Goal: Transaction & Acquisition: Book appointment/travel/reservation

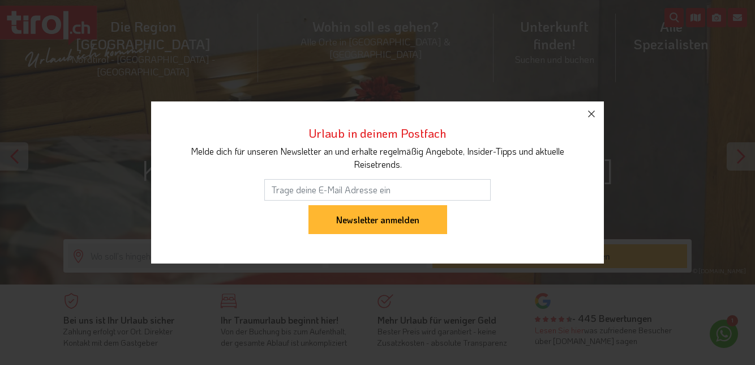
click at [592, 120] on icon "button" at bounding box center [592, 114] width 14 height 14
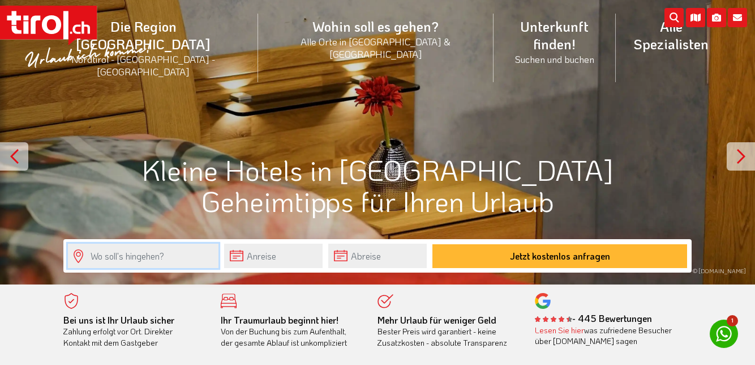
click at [129, 254] on input "text" at bounding box center [143, 255] width 151 height 24
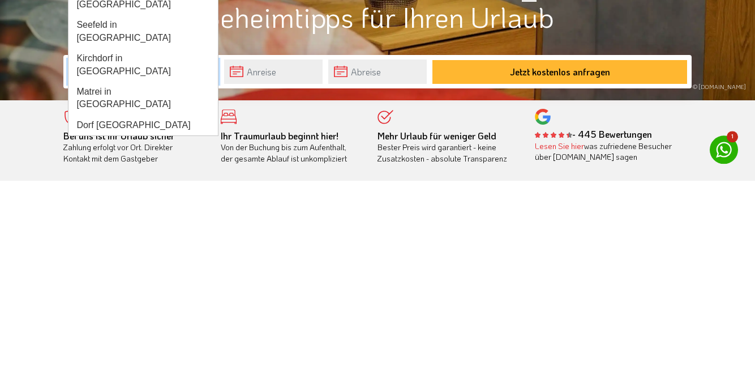
type input "Tirol"
click at [309, 260] on input "text" at bounding box center [273, 255] width 99 height 24
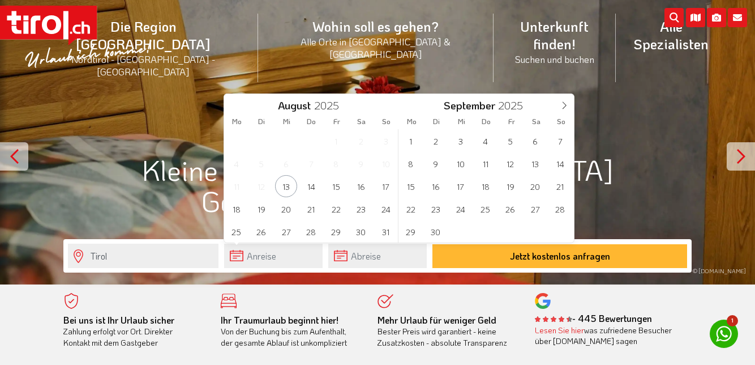
click at [572, 106] on span at bounding box center [564, 103] width 19 height 19
click at [512, 187] on span "17" at bounding box center [510, 186] width 22 height 22
click at [386, 189] on span "19" at bounding box center [386, 186] width 22 height 22
type input "17-10-2025"
type input "19-10-2025"
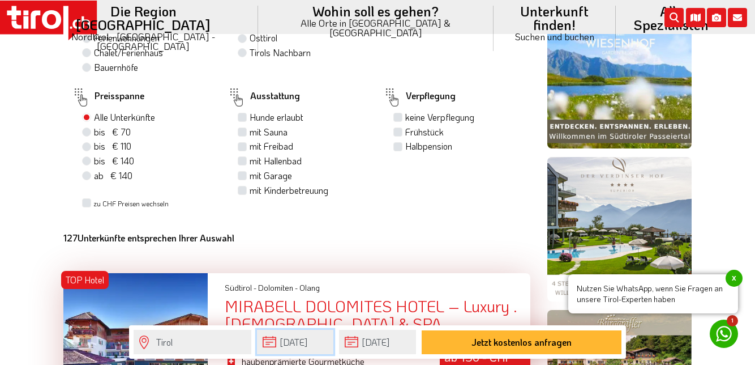
scroll to position [759, 0]
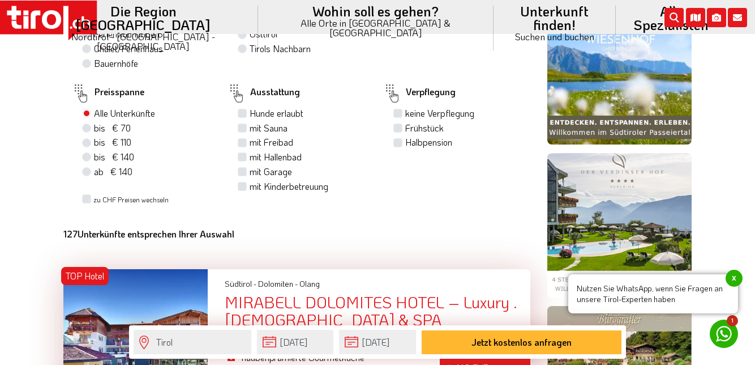
click at [639, 242] on img at bounding box center [619, 225] width 144 height 144
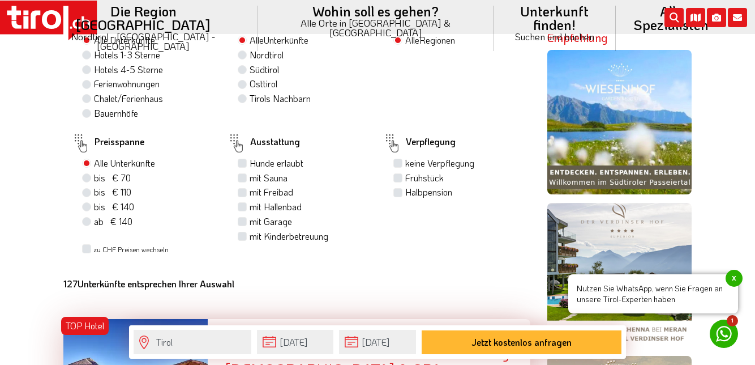
scroll to position [668, 0]
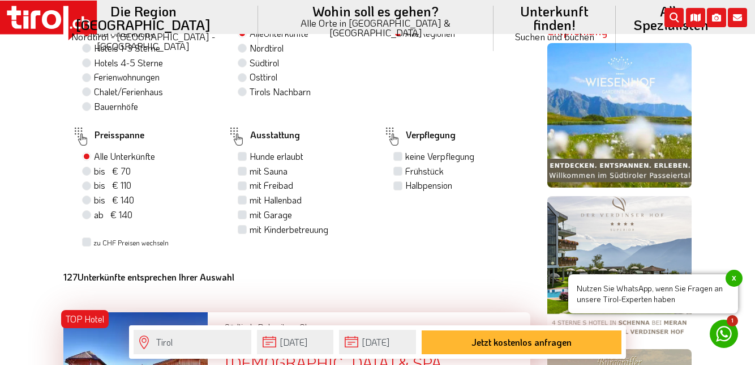
click at [647, 155] on img at bounding box center [619, 115] width 144 height 144
click at [405, 191] on label "Halbpension" at bounding box center [428, 185] width 47 height 12
click at [400, 189] on input "Halbpension" at bounding box center [399, 184] width 7 height 7
checkbox input "true"
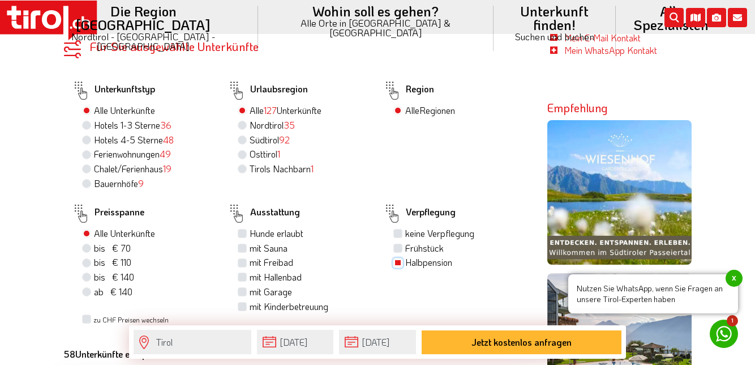
scroll to position [590, 0]
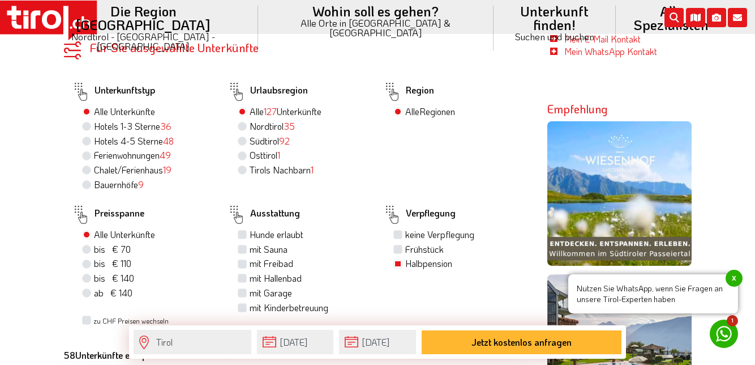
click at [94, 144] on label "Hotels 4-5 Sterne 48" at bounding box center [134, 141] width 80 height 12
click at [88, 144] on input "Hotels 4-5 Sterne 48" at bounding box center [87, 140] width 7 height 7
radio input "true"
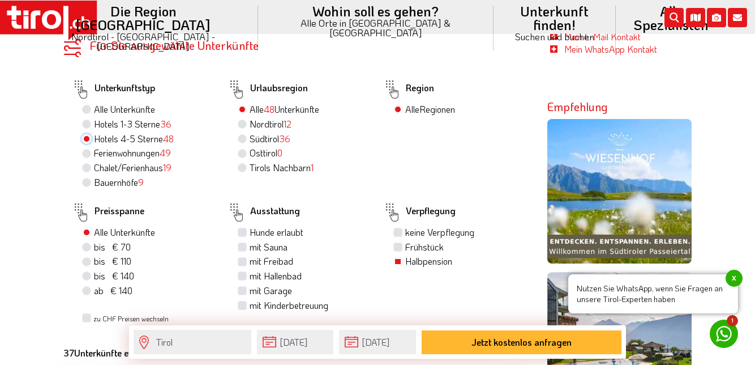
scroll to position [687, 0]
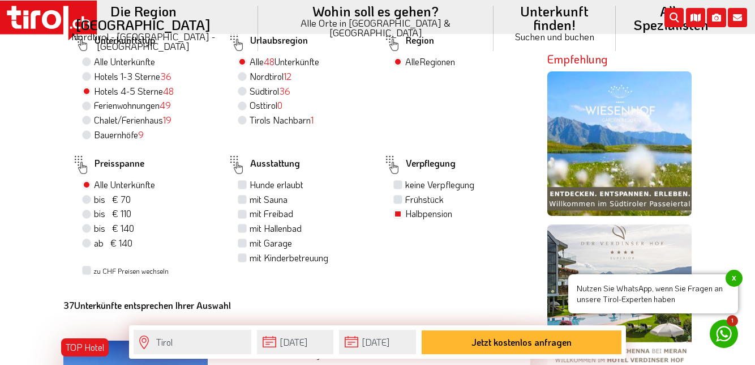
click at [288, 206] on label "mit Sauna" at bounding box center [269, 199] width 38 height 12
click at [247, 203] on input "mit Sauna" at bounding box center [243, 198] width 7 height 7
checkbox input "true"
click at [293, 220] on label "mit Freibad" at bounding box center [272, 213] width 44 height 12
click at [247, 217] on input "mit Freibad" at bounding box center [243, 212] width 7 height 7
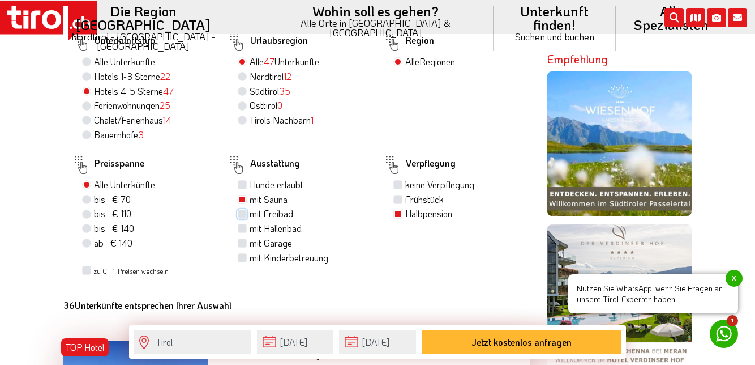
checkbox input "true"
click at [302, 234] on label "mit Hallenbad" at bounding box center [276, 228] width 52 height 12
click at [247, 232] on input "mit Hallenbad" at bounding box center [243, 227] width 7 height 7
checkbox input "true"
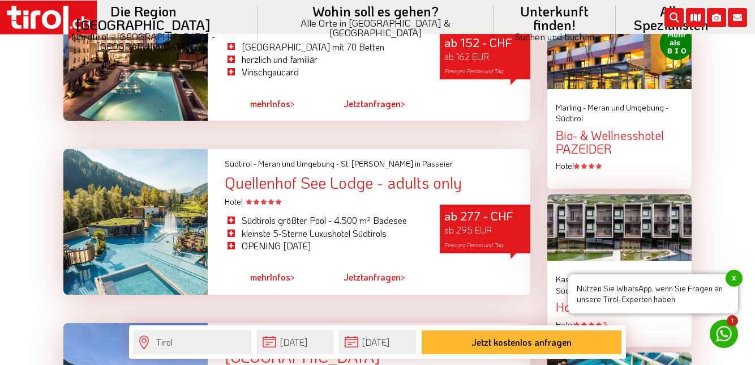
scroll to position [1259, 0]
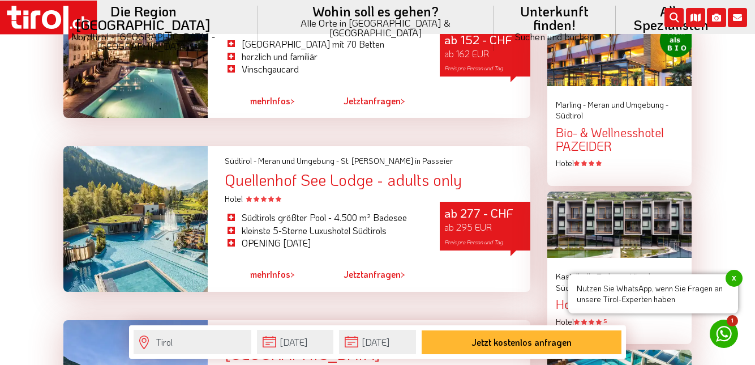
click at [349, 189] on div "Quellenhof See Lodge - adults only" at bounding box center [378, 180] width 306 height 18
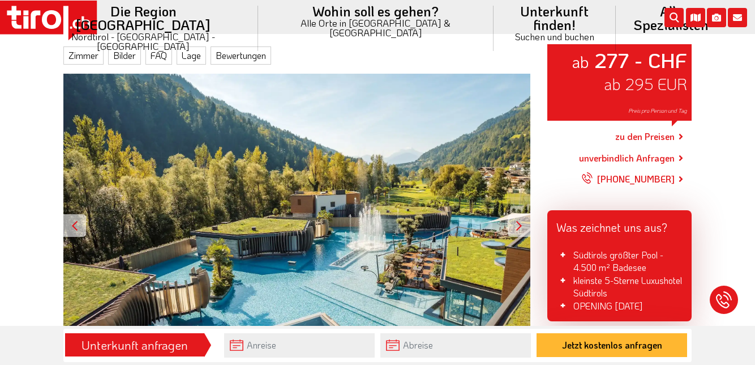
scroll to position [144, 0]
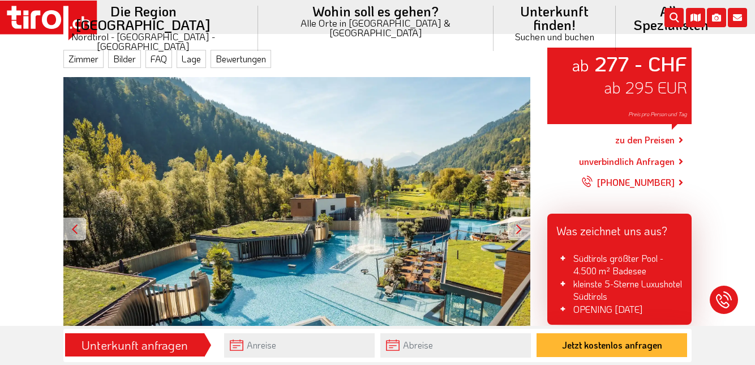
click at [672, 136] on link "zu den Preisen" at bounding box center [644, 140] width 59 height 28
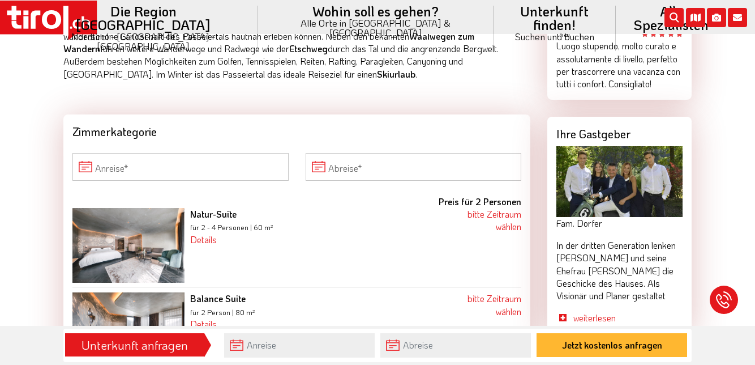
scroll to position [1043, 0]
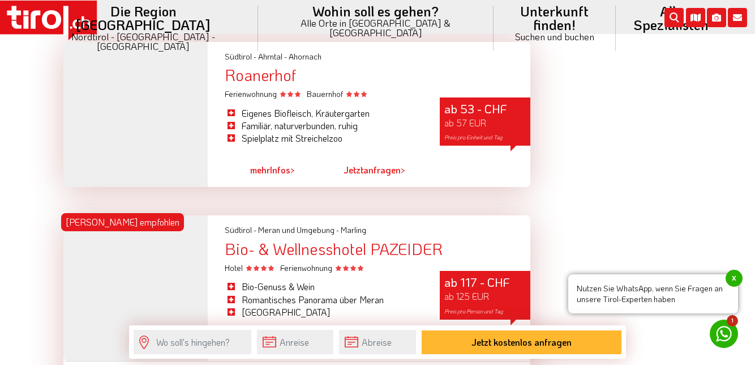
scroll to position [2564, 0]
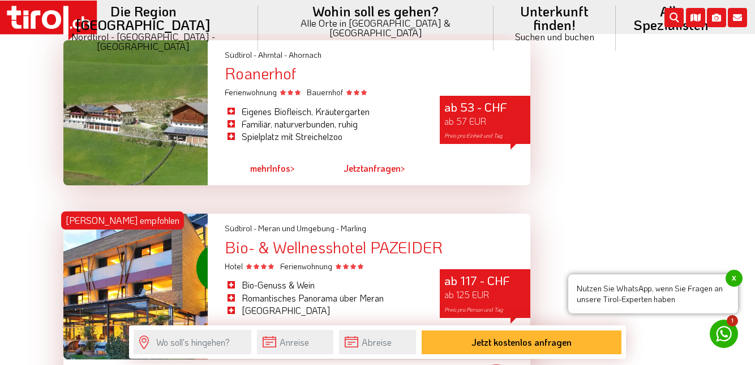
click at [326, 256] on div "Bio- & Wellnesshotel PAZEIDER" at bounding box center [378, 247] width 306 height 18
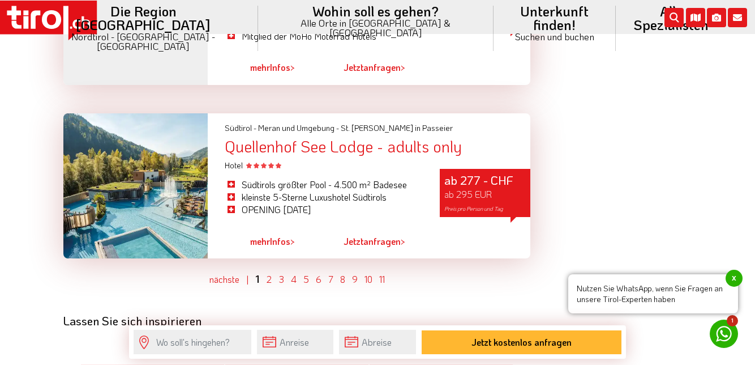
scroll to position [3281, 0]
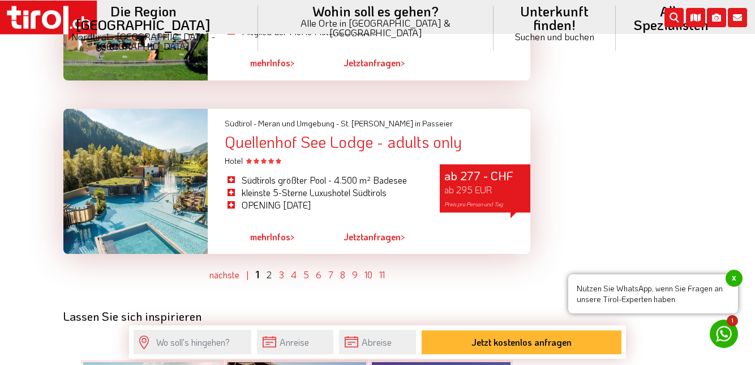
click at [270, 280] on link "2" at bounding box center [269, 274] width 5 height 12
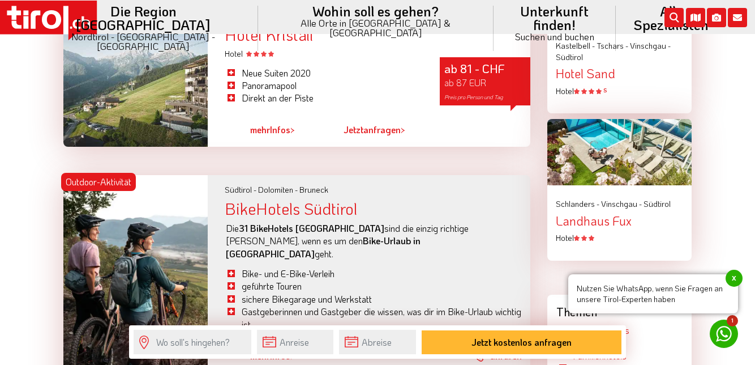
scroll to position [991, 0]
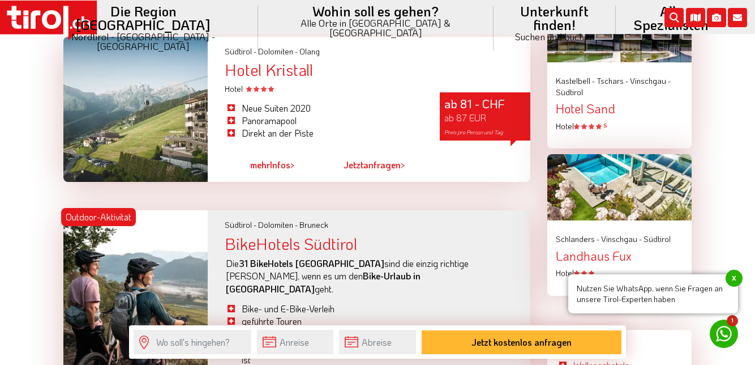
click at [307, 79] on div "Hotel Kristall" at bounding box center [378, 70] width 306 height 18
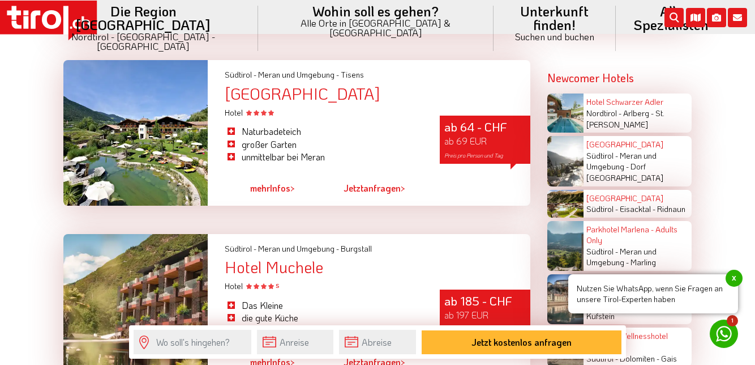
scroll to position [1440, 0]
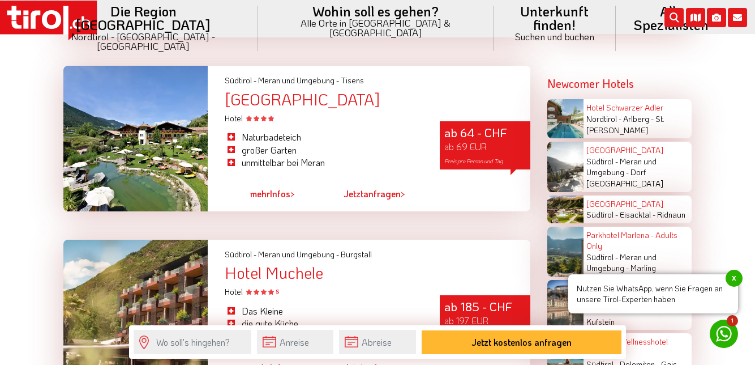
click at [363, 108] on div "Alpwell Hotel Burggräfler" at bounding box center [378, 100] width 306 height 18
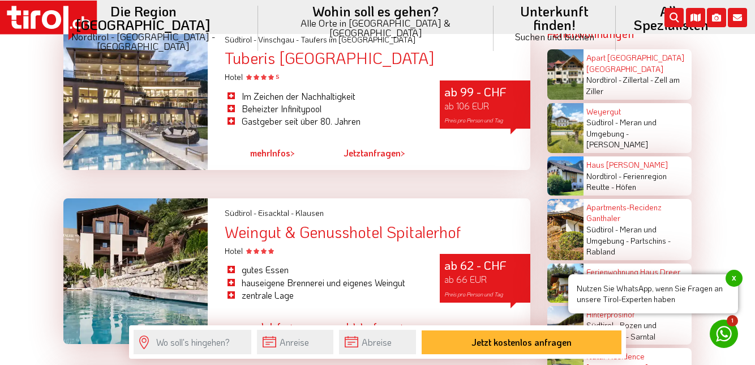
scroll to position [1830, 0]
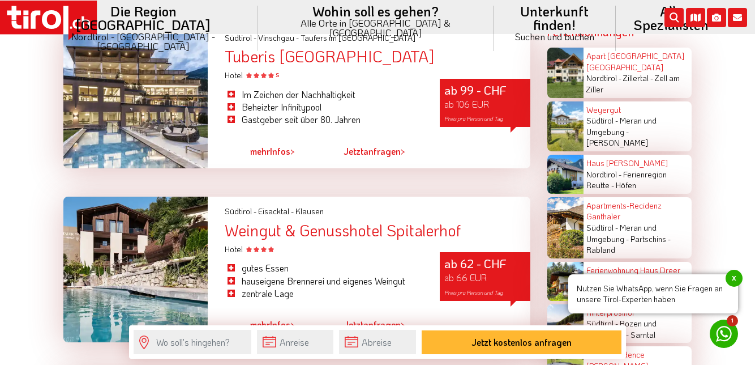
click at [333, 239] on div "Weingut & Genusshotel Spitalerhof" at bounding box center [378, 230] width 306 height 18
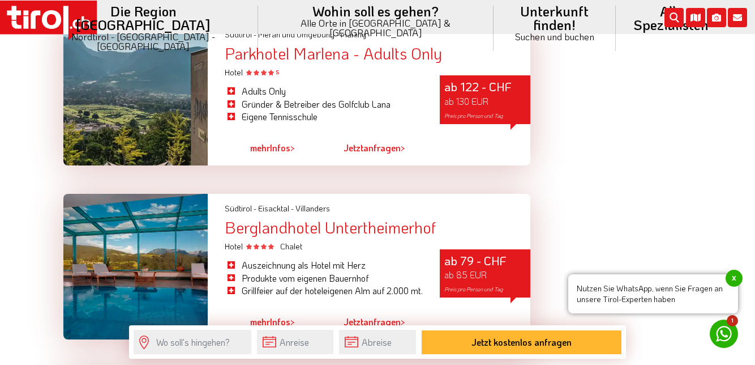
scroll to position [2555, 0]
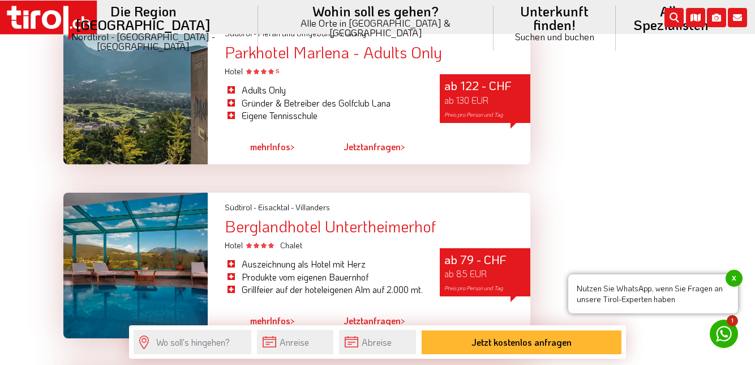
click at [348, 234] on div "Berglandhotel Untertheimerhof" at bounding box center [378, 226] width 306 height 18
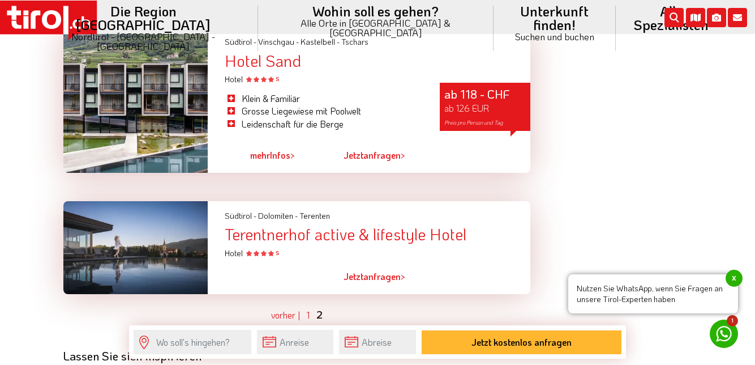
scroll to position [2894, 0]
click at [368, 242] on div "Terentnerhof active & lifestyle Hotel" at bounding box center [378, 234] width 306 height 18
click at [327, 242] on div "Terentnerhof active & lifestyle Hotel" at bounding box center [378, 234] width 306 height 18
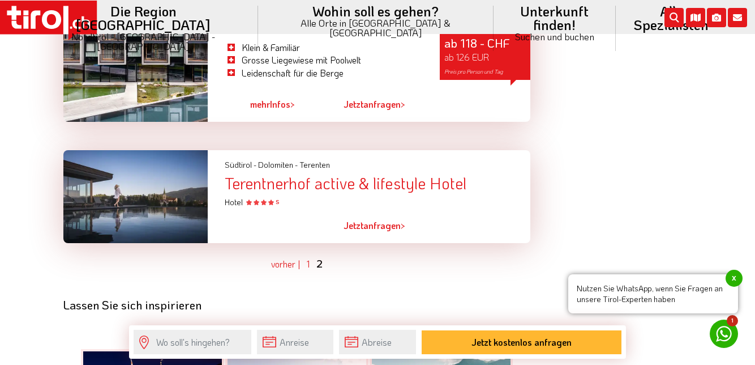
scroll to position [2946, 0]
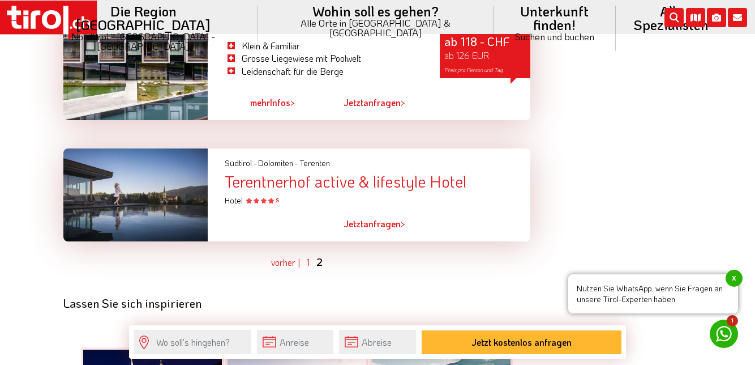
click at [290, 190] on div "Terentnerhof active & lifestyle Hotel" at bounding box center [378, 182] width 306 height 18
click at [169, 231] on div at bounding box center [135, 194] width 161 height 93
click at [366, 190] on div "Terentnerhof active & lifestyle Hotel" at bounding box center [378, 182] width 306 height 18
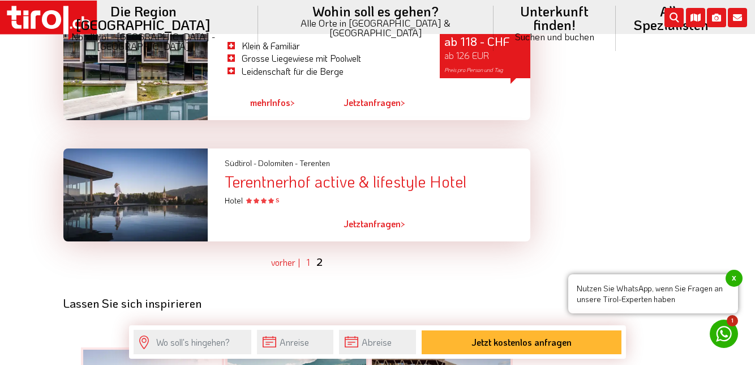
click at [412, 190] on div "Terentnerhof active & lifestyle Hotel" at bounding box center [378, 182] width 306 height 18
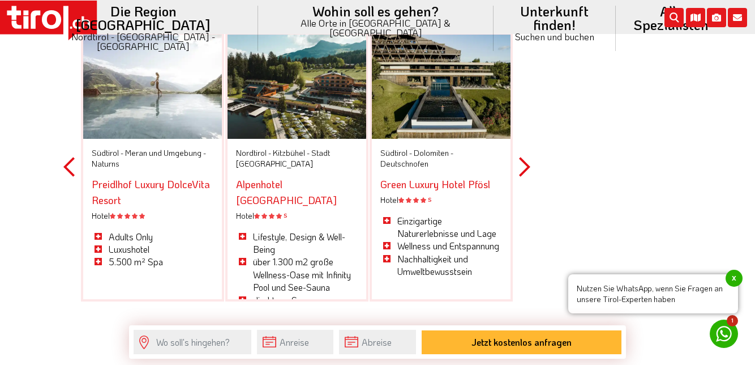
scroll to position [3262, 0]
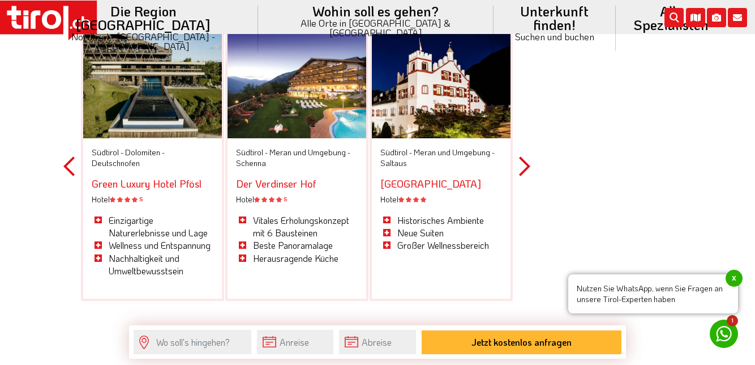
click at [316, 190] on link "Der Verdinser Hof" at bounding box center [276, 184] width 80 height 14
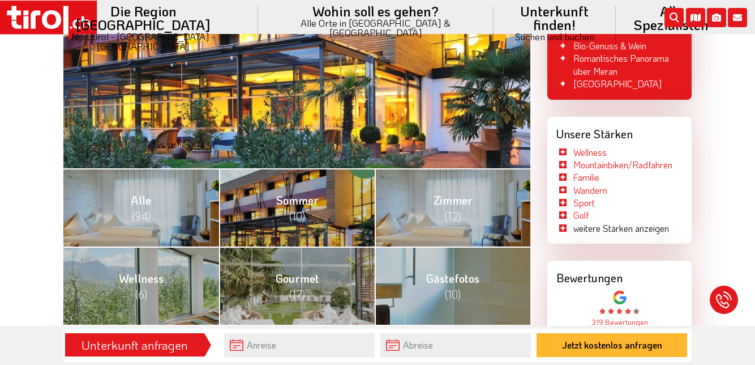
scroll to position [358, 0]
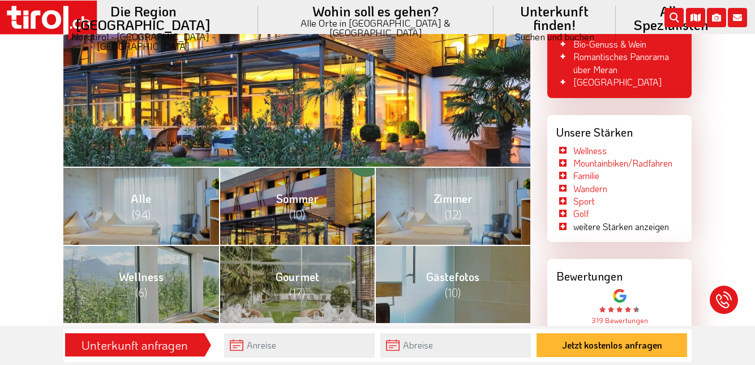
click at [122, 285] on link "Wellness (6)" at bounding box center [141, 284] width 156 height 78
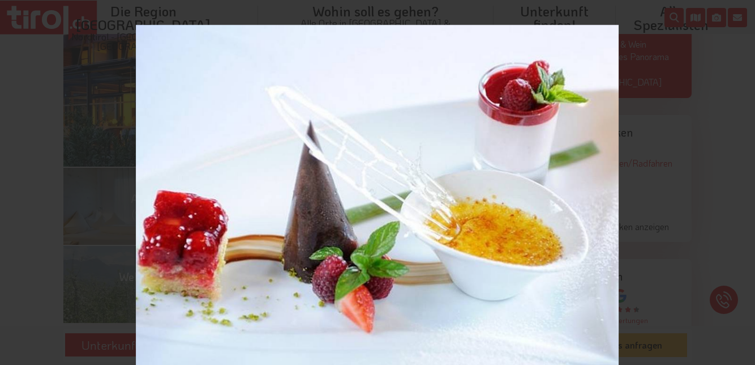
click at [744, 17] on icon at bounding box center [743, 13] width 14 height 14
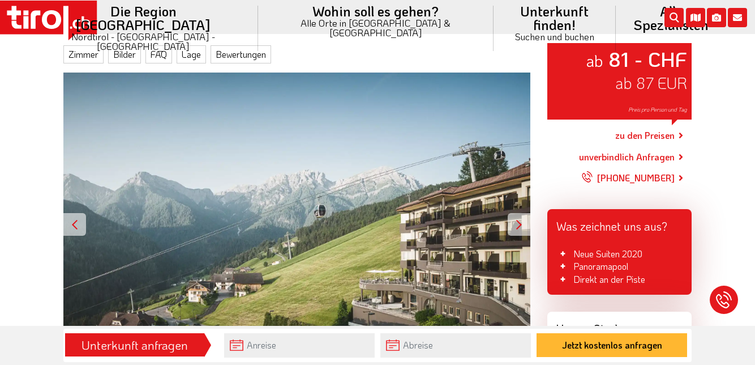
scroll to position [153, 0]
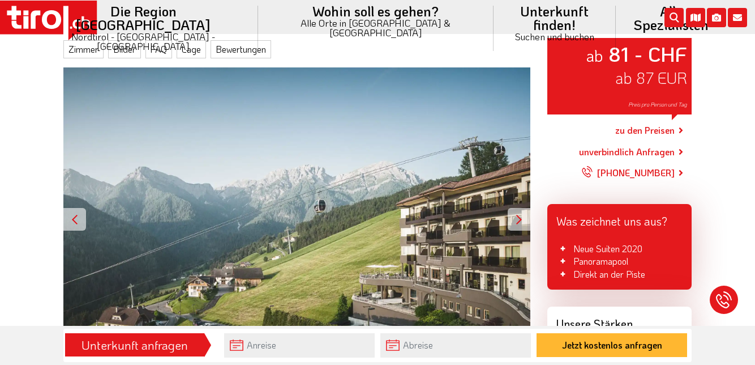
click at [652, 128] on link "zu den Preisen" at bounding box center [644, 131] width 59 height 28
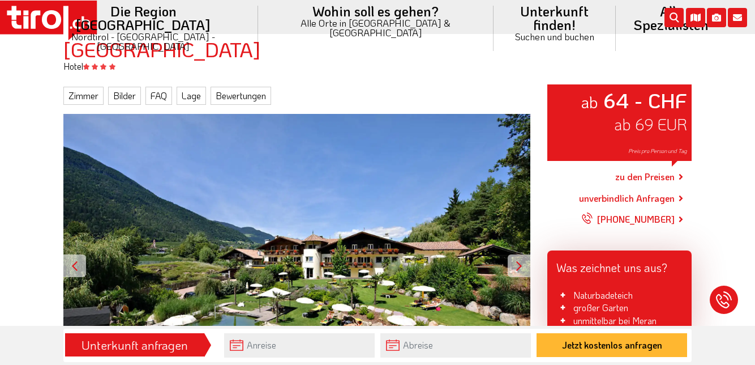
scroll to position [108, 0]
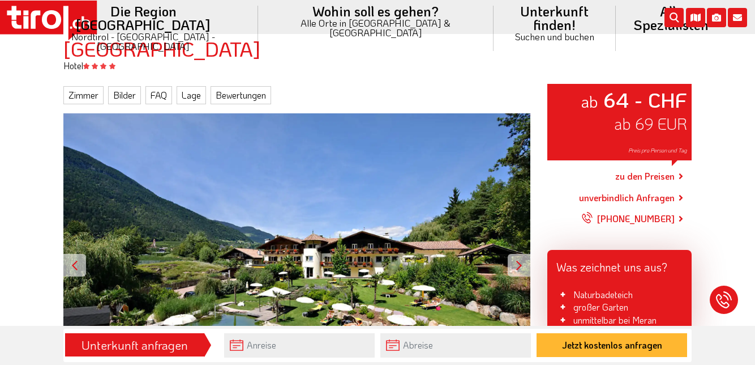
click at [655, 178] on link "zu den Preisen" at bounding box center [644, 176] width 59 height 28
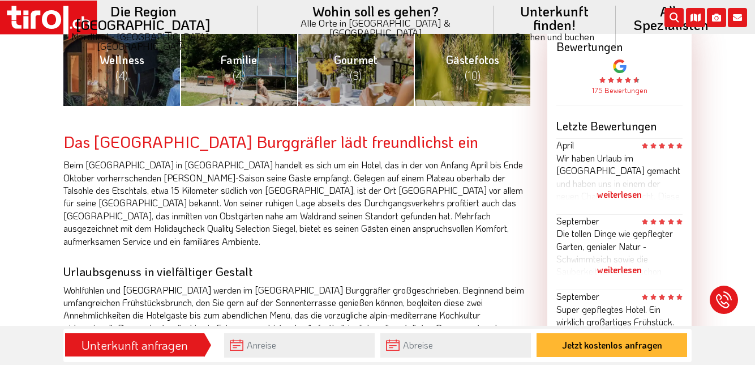
scroll to position [588, 0]
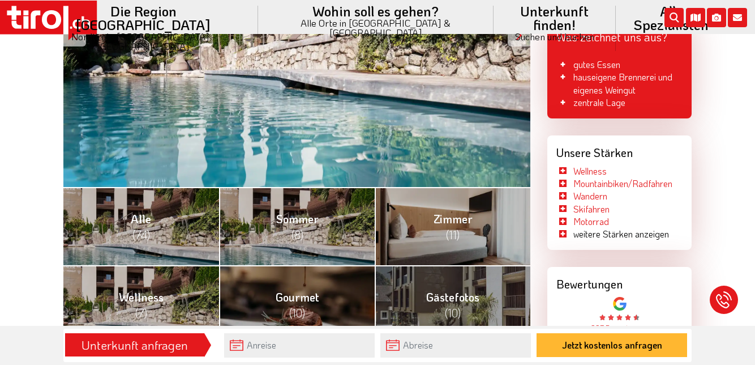
scroll to position [339, 0]
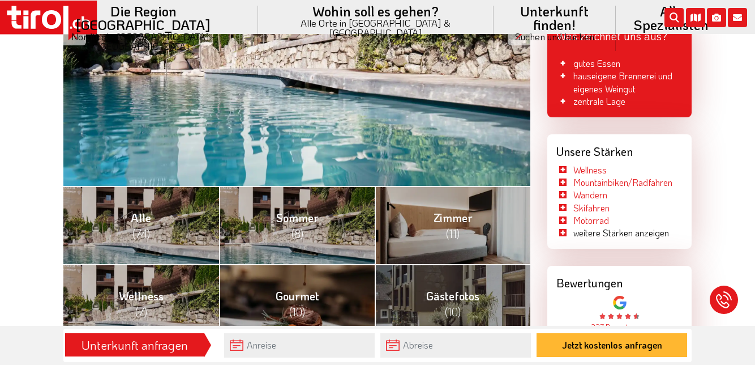
click at [185, 308] on link "Wellness (7)" at bounding box center [141, 303] width 156 height 78
click at [181, 310] on link "Wellness (7)" at bounding box center [141, 303] width 156 height 78
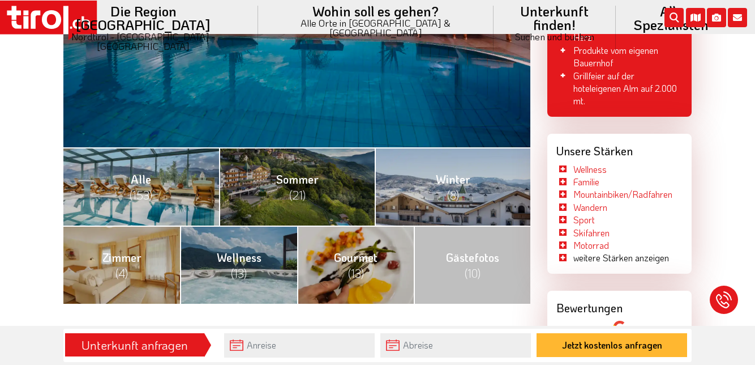
scroll to position [400, 0]
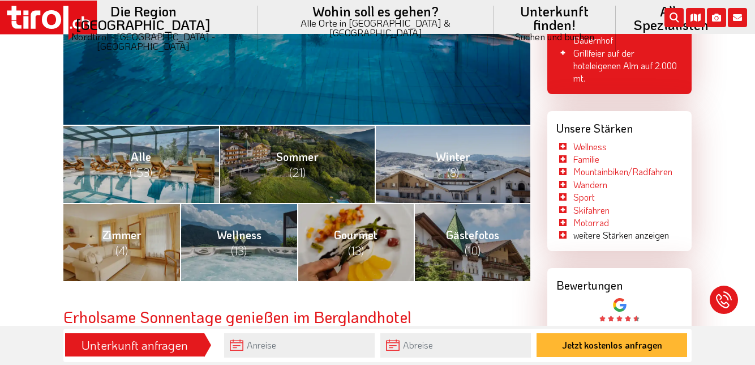
click at [259, 255] on link "Wellness (13)" at bounding box center [238, 242] width 117 height 78
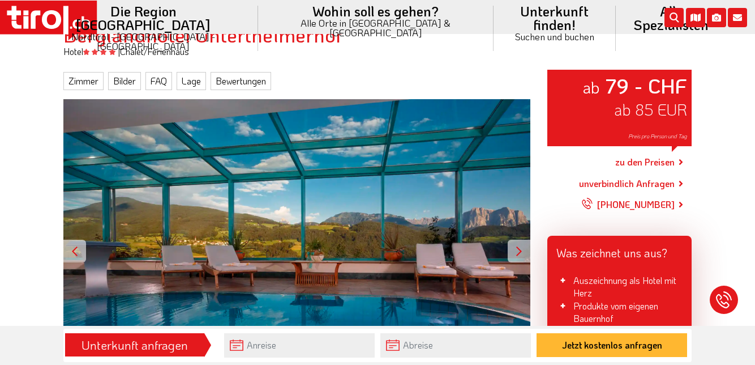
scroll to position [121, 0]
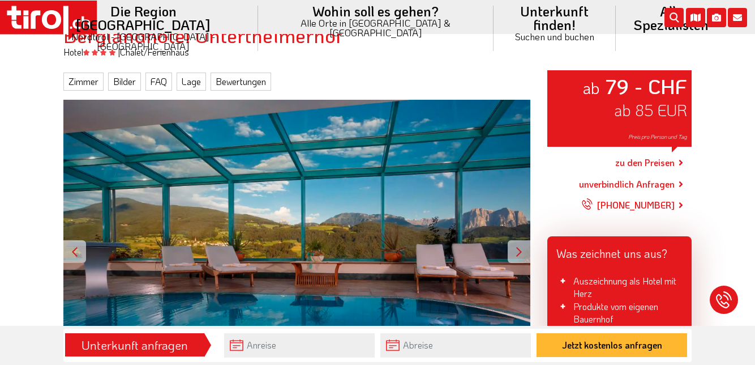
click at [648, 166] on link "zu den Preisen" at bounding box center [644, 163] width 59 height 28
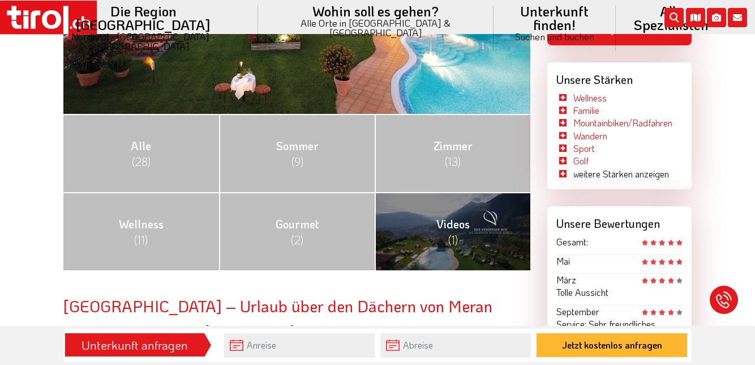
scroll to position [411, 0]
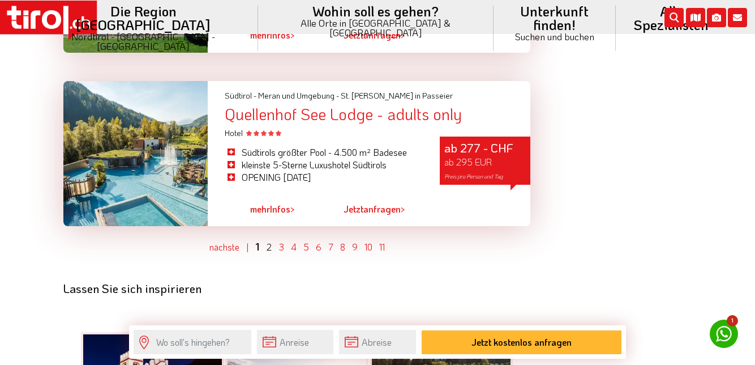
click at [268, 253] on link "2" at bounding box center [269, 247] width 5 height 12
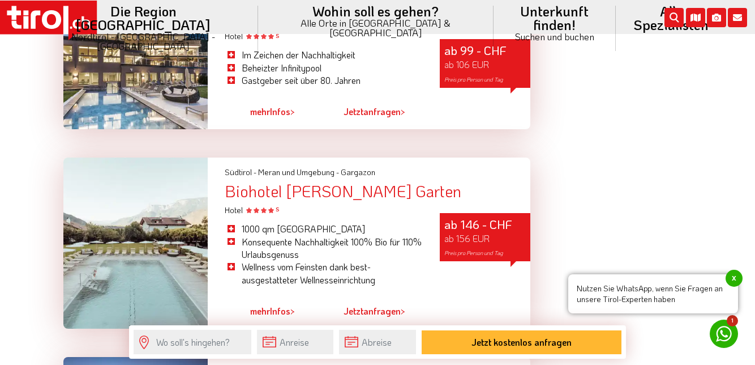
scroll to position [2686, 0]
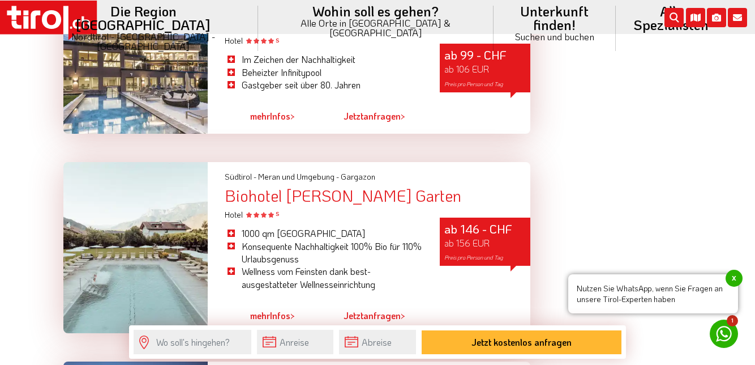
click at [314, 31] on div "Tuberis [GEOGRAPHIC_DATA]" at bounding box center [378, 22] width 306 height 18
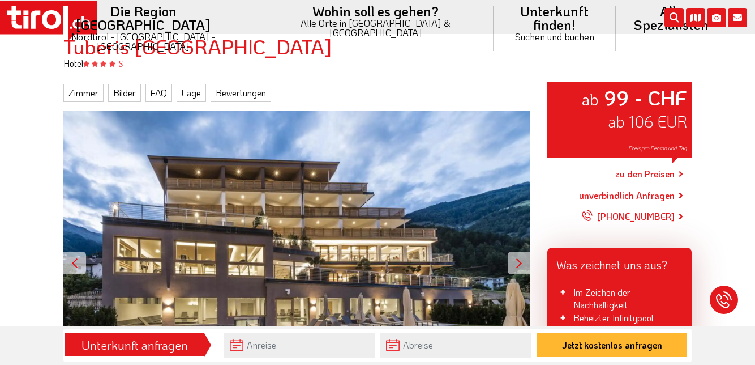
scroll to position [110, 0]
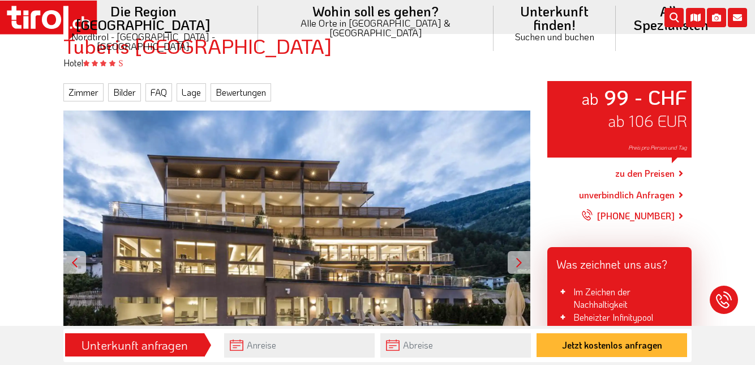
click at [654, 173] on link "zu den Preisen" at bounding box center [644, 174] width 59 height 28
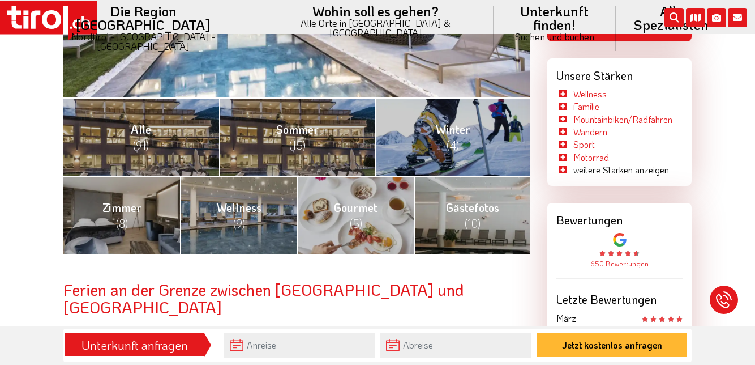
scroll to position [434, 0]
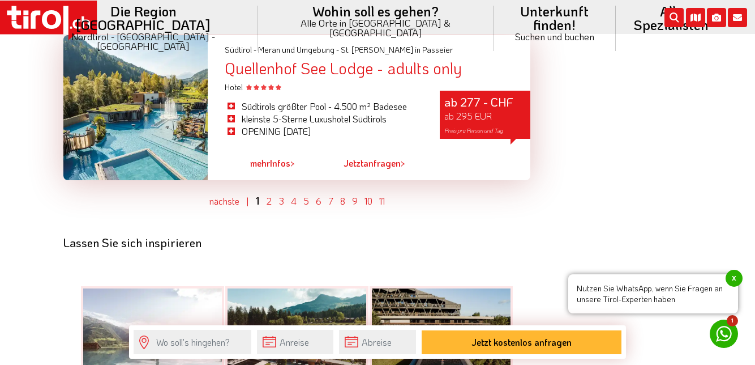
scroll to position [3303, 0]
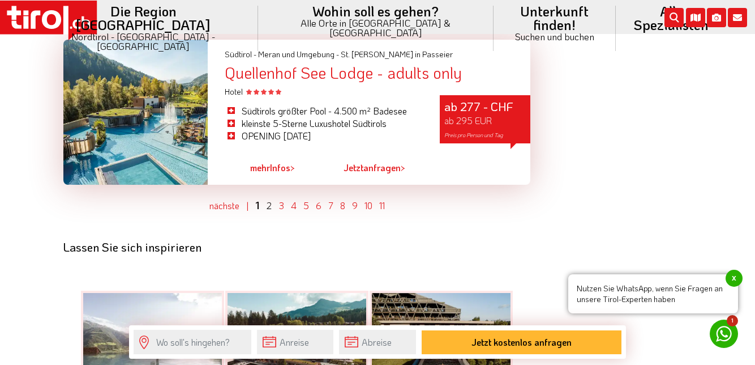
click at [268, 211] on link "2" at bounding box center [269, 205] width 5 height 12
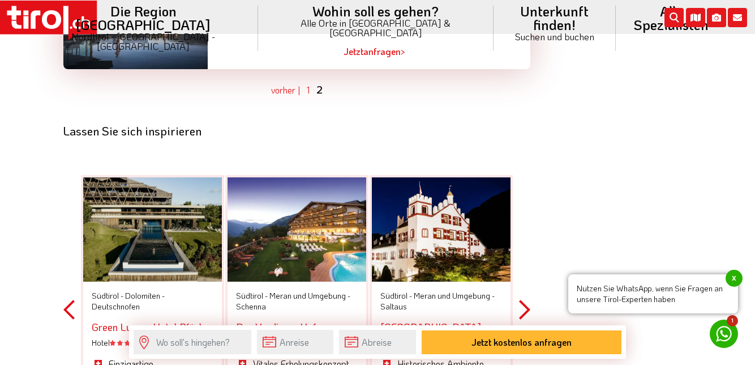
scroll to position [3155, 0]
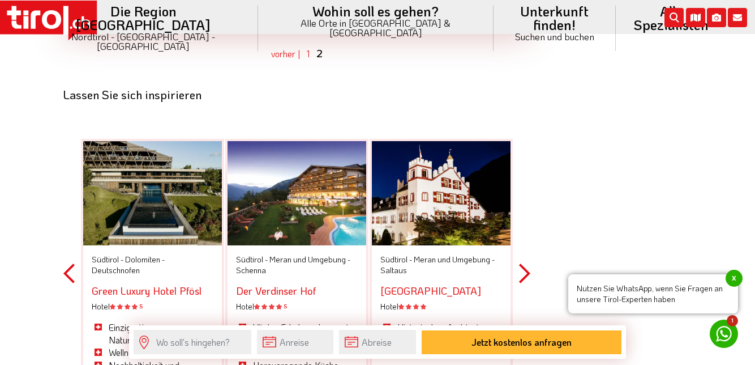
click at [529, 302] on button "Next" at bounding box center [524, 273] width 11 height 332
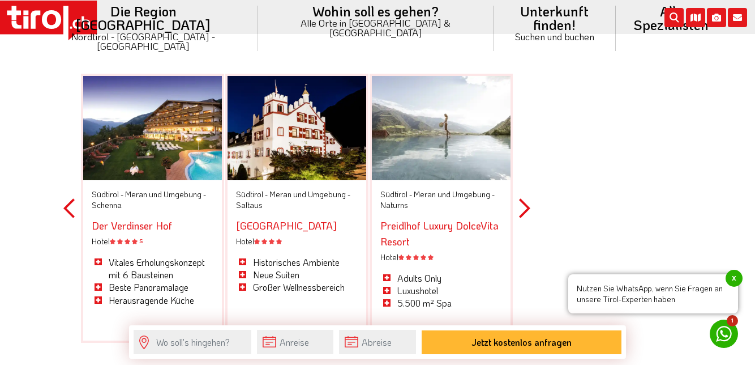
scroll to position [3234, 0]
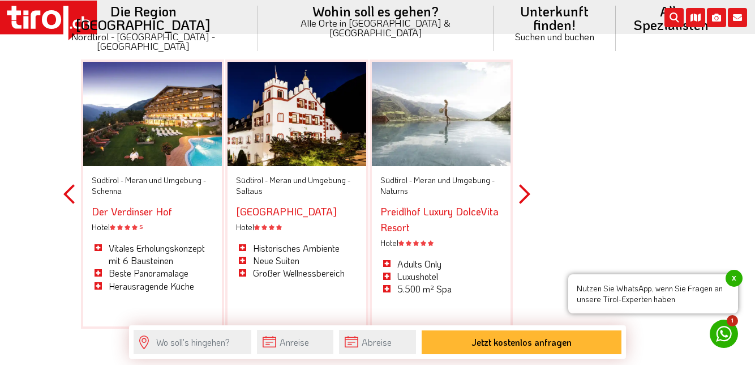
click at [484, 229] on link "Preidlhof Luxury DolceVita Resort" at bounding box center [439, 218] width 118 height 29
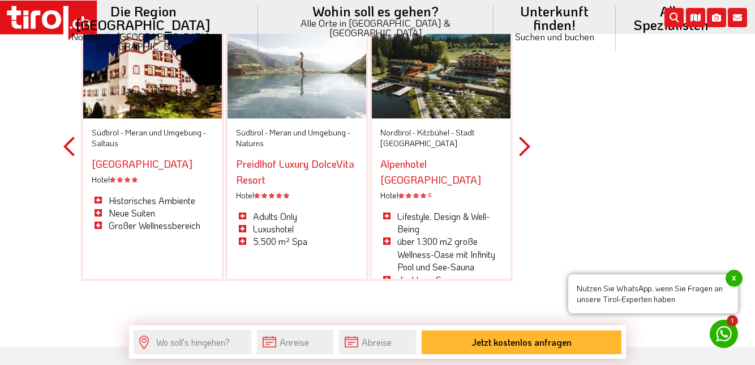
click at [528, 164] on button "Next" at bounding box center [524, 146] width 11 height 332
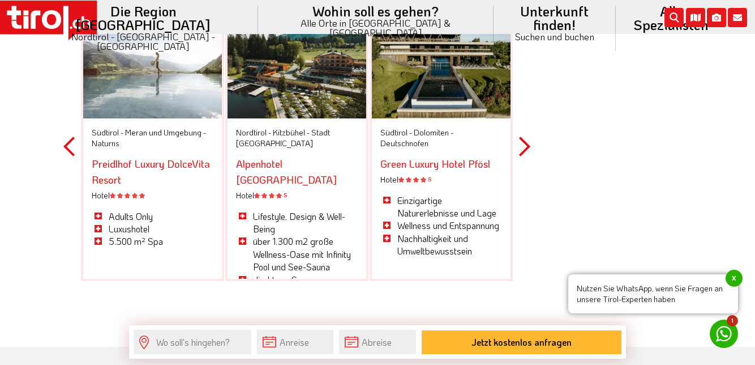
click at [473, 170] on link "Green Luxury Hotel Pfösl" at bounding box center [435, 164] width 110 height 14
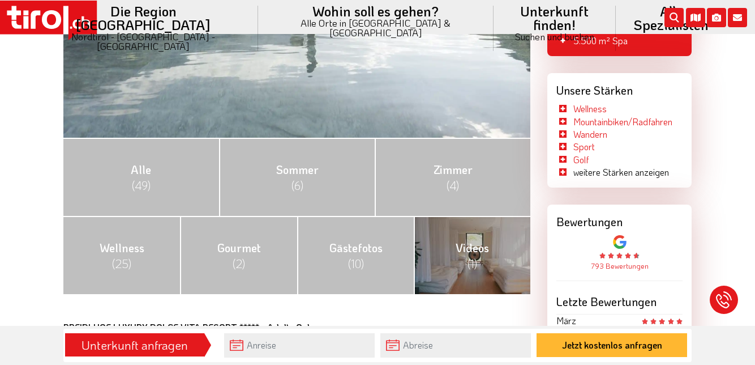
scroll to position [388, 0]
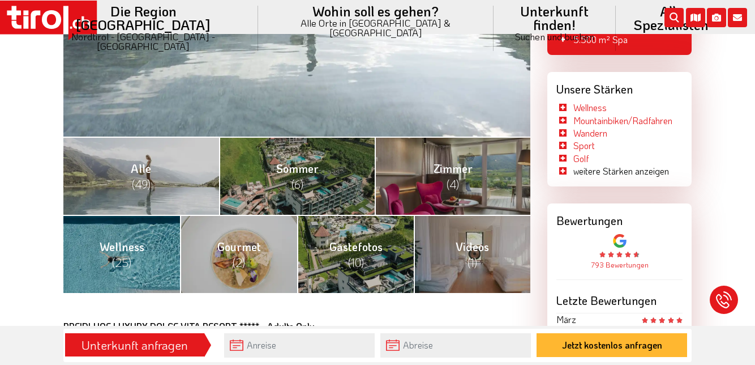
click at [347, 180] on link "[PERSON_NAME] (6)" at bounding box center [297, 175] width 156 height 78
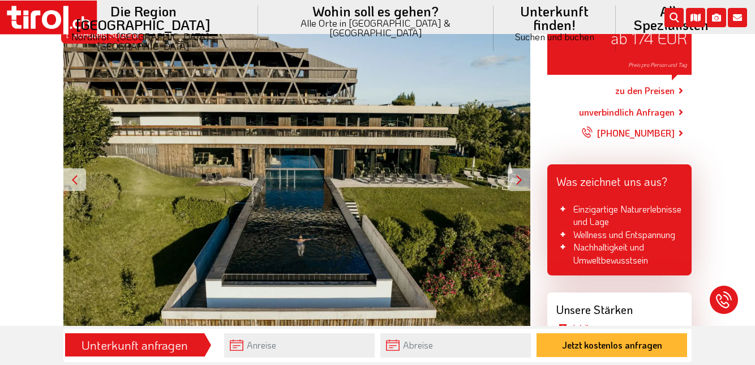
scroll to position [197, 0]
